Goal: Communication & Community: Participate in discussion

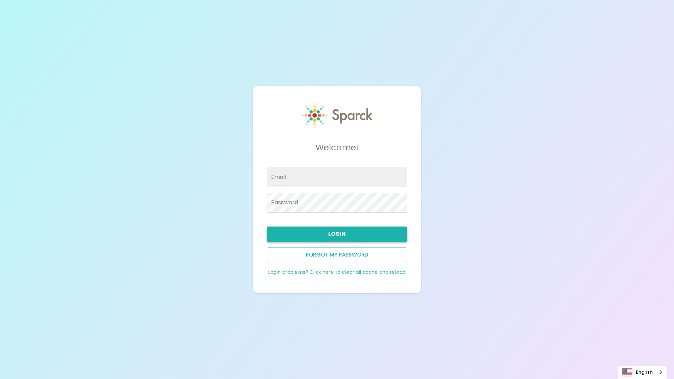
type input "[EMAIL_ADDRESS][DOMAIN_NAME]"
click at [336, 233] on button "Login" at bounding box center [337, 233] width 140 height 15
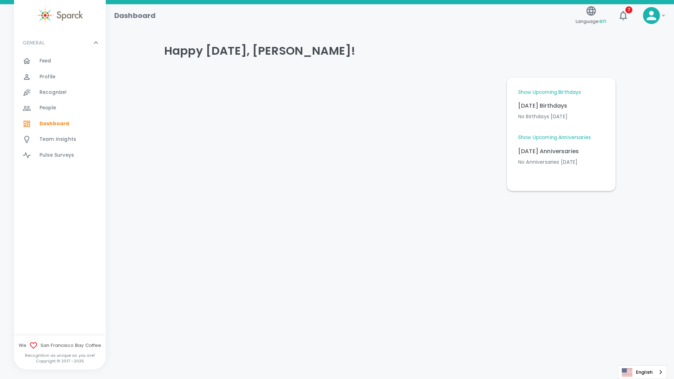
click at [542, 91] on link "Show Upcoming Birthdays" at bounding box center [549, 92] width 63 height 7
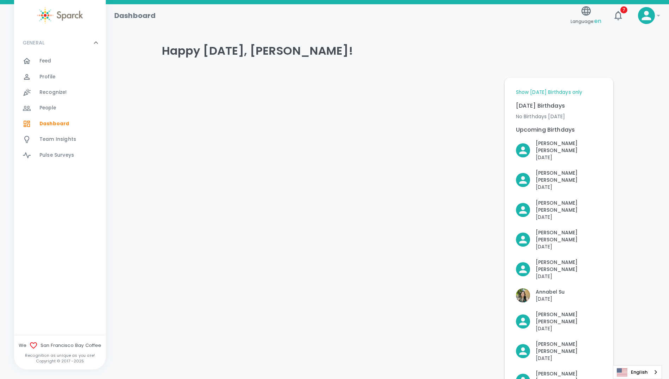
click at [49, 59] on span "Feed" at bounding box center [45, 60] width 12 height 7
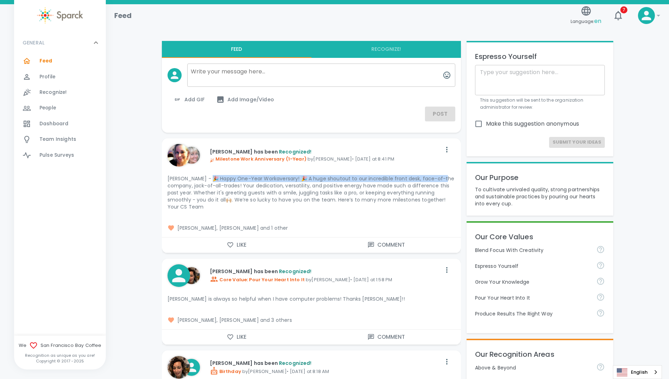
drag, startPoint x: 210, startPoint y: 177, endPoint x: 445, endPoint y: 181, distance: 235.2
click at [445, 181] on p "[PERSON_NAME] - 🎉 Happy One-Year Workaversary! 🎉 A huge shoutout to our incredi…" at bounding box center [312, 192] width 288 height 35
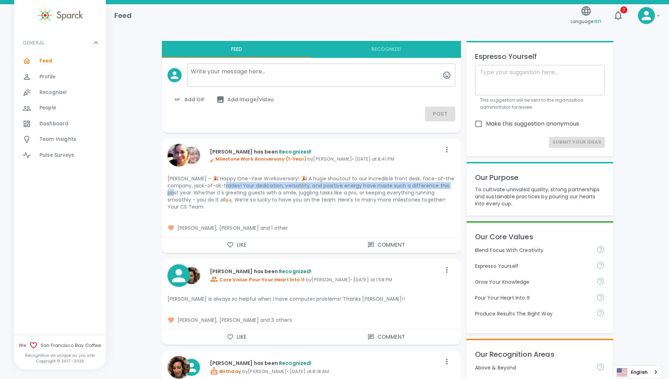
drag, startPoint x: 217, startPoint y: 184, endPoint x: 453, endPoint y: 186, distance: 237.0
click at [453, 186] on p "[PERSON_NAME] - 🎉 Happy One-Year Workaversary! 🎉 A huge shoutout to our incredi…" at bounding box center [312, 192] width 288 height 35
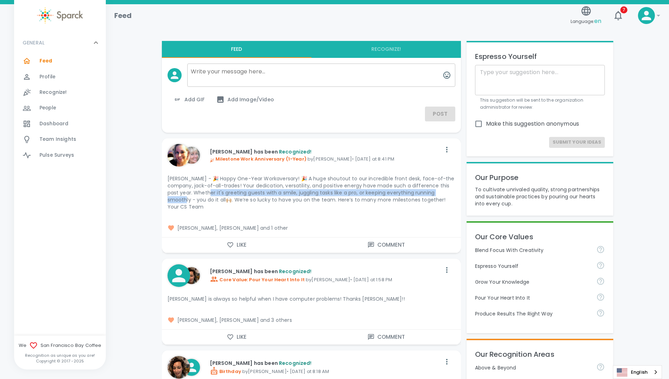
drag, startPoint x: 199, startPoint y: 193, endPoint x: 449, endPoint y: 193, distance: 249.7
click at [449, 193] on p "[PERSON_NAME] - 🎉 Happy One-Year Workaversary! 🎉 A huge shoutout to our incredi…" at bounding box center [312, 192] width 288 height 35
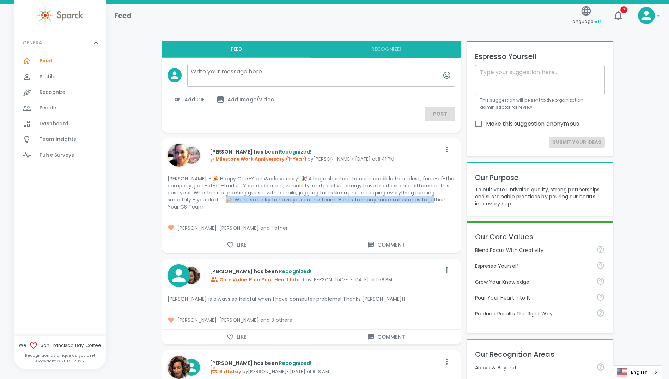
drag, startPoint x: 201, startPoint y: 199, endPoint x: 408, endPoint y: 198, distance: 207.0
click at [408, 198] on p "[PERSON_NAME] - 🎉 Happy One-Year Workaversary! 🎉 A huge shoutout to our incredi…" at bounding box center [312, 192] width 288 height 35
click at [433, 213] on div "[PERSON_NAME], [PERSON_NAME] and 1 other" at bounding box center [308, 225] width 305 height 24
click at [290, 224] on span "[PERSON_NAME], [PERSON_NAME] and 1 other" at bounding box center [312, 227] width 288 height 7
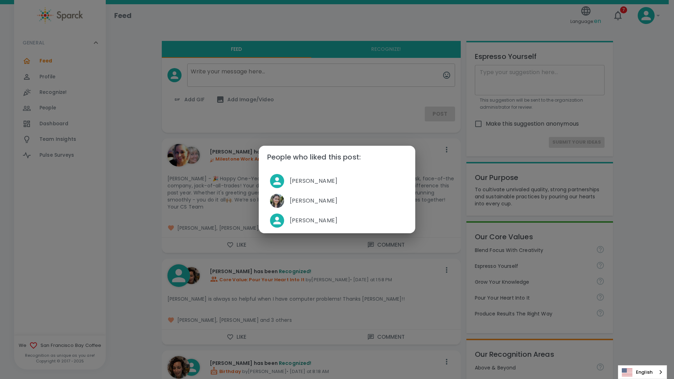
click at [136, 239] on div "People who liked this post: [PERSON_NAME] [PERSON_NAME] [PERSON_NAME]" at bounding box center [337, 189] width 674 height 379
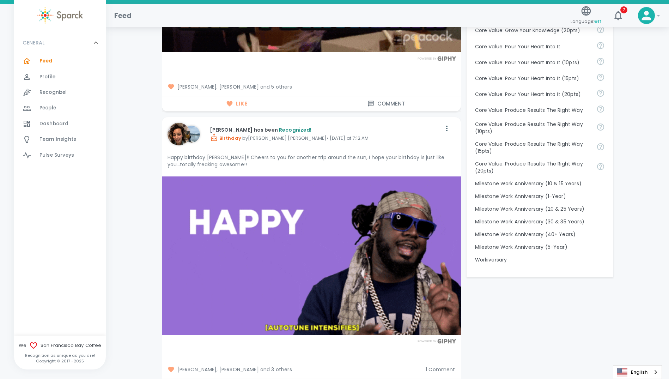
scroll to position [776, 0]
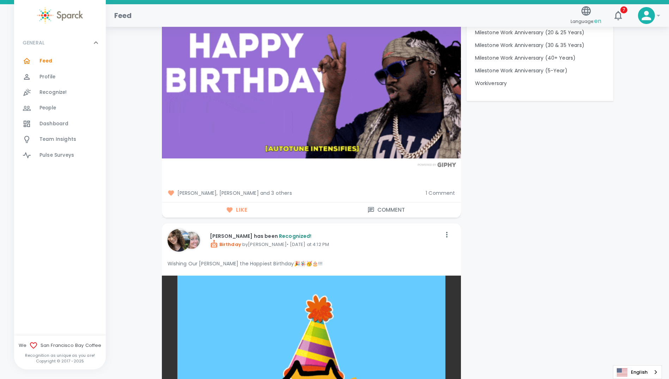
click at [443, 189] on span "1 Comment" at bounding box center [440, 192] width 29 height 7
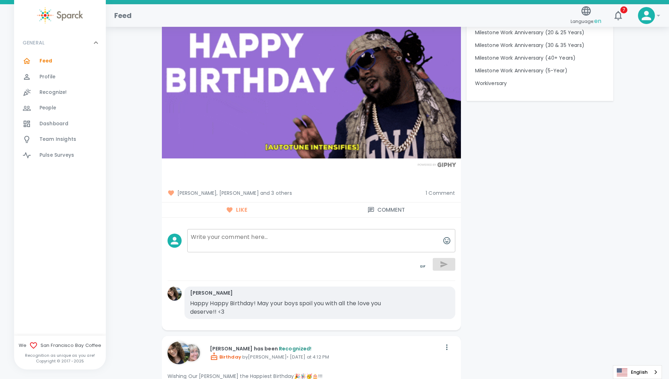
click at [266, 189] on span "[PERSON_NAME], [PERSON_NAME] and 3 others" at bounding box center [294, 192] width 253 height 7
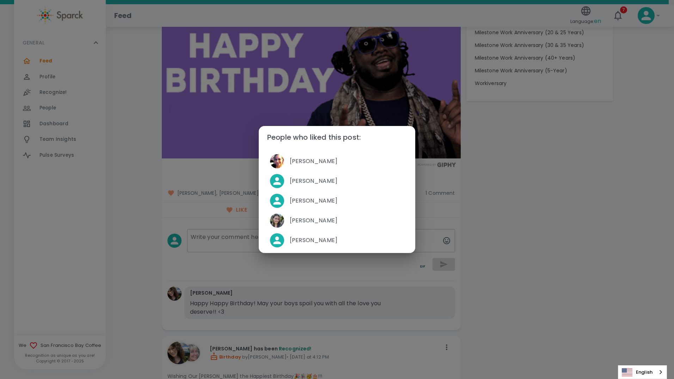
click at [132, 249] on div "People who liked this post: [PERSON_NAME] [PERSON_NAME] [PERSON_NAME] [PERSON_N…" at bounding box center [337, 189] width 674 height 379
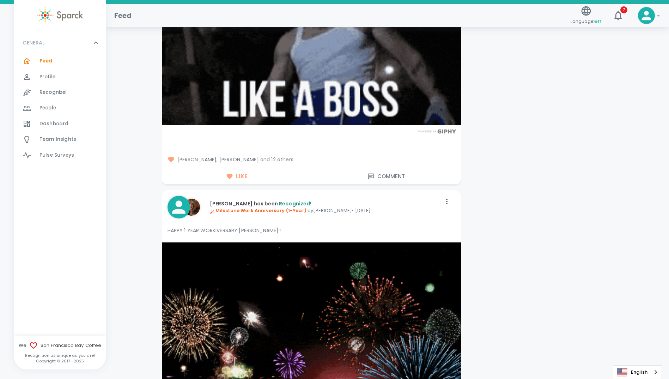
scroll to position [1552, 0]
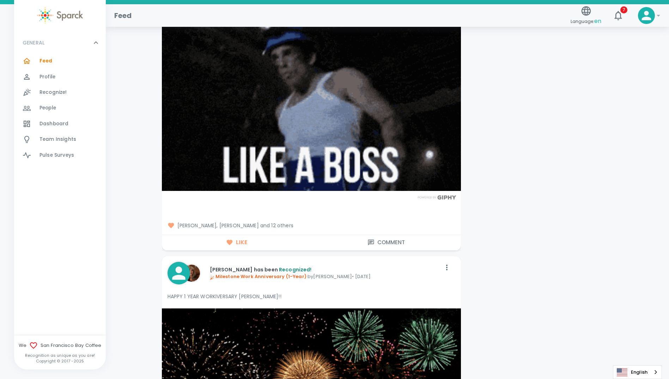
click at [279, 222] on span "[PERSON_NAME], [PERSON_NAME] and 12 others" at bounding box center [312, 225] width 288 height 7
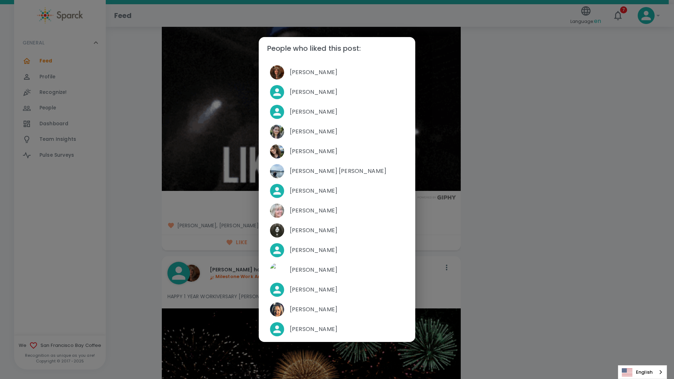
click at [126, 192] on div "People who liked this post: [PERSON_NAME] [PERSON_NAME] [PERSON_NAME] [PERSON_N…" at bounding box center [337, 189] width 674 height 379
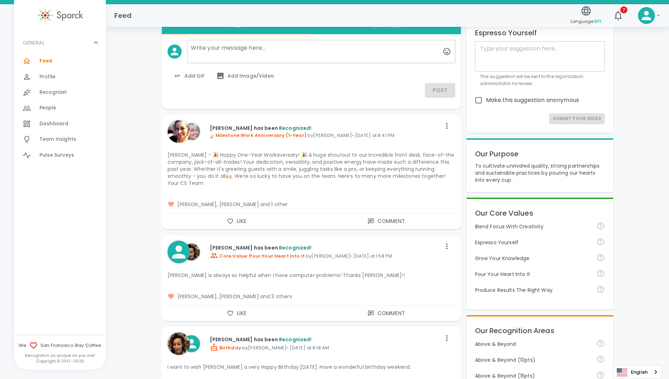
scroll to position [0, 0]
